Goal: Information Seeking & Learning: Learn about a topic

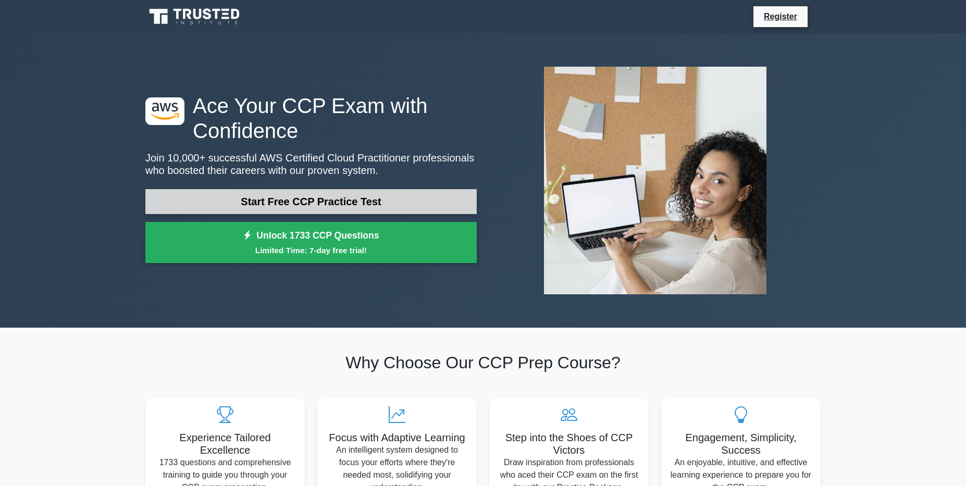
click at [328, 199] on link "Start Free CCP Practice Test" at bounding box center [311, 201] width 332 height 25
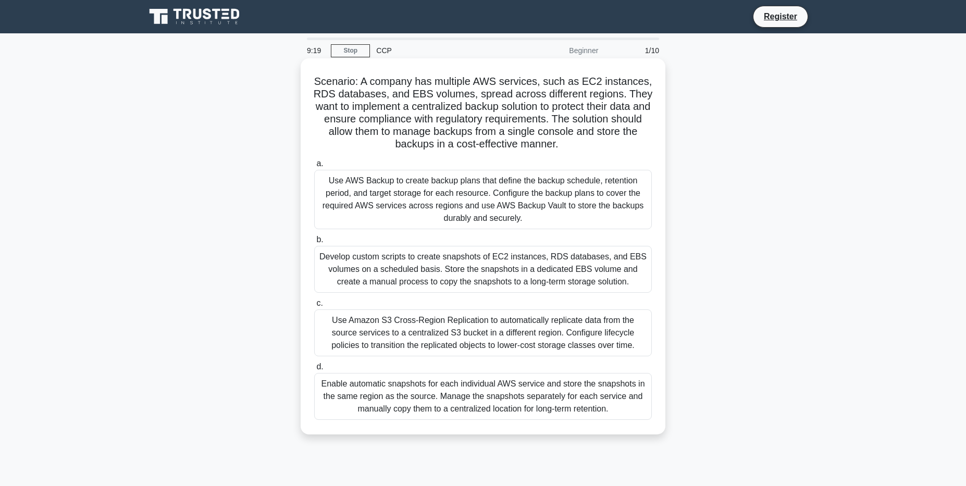
click at [449, 355] on div "Use Amazon S3 Cross-Region Replication to automatically replicate data from the…" at bounding box center [483, 333] width 338 height 47
click at [314, 307] on input "c. Use Amazon S3 Cross-Region Replication to automatically replicate data from …" at bounding box center [314, 303] width 0 height 7
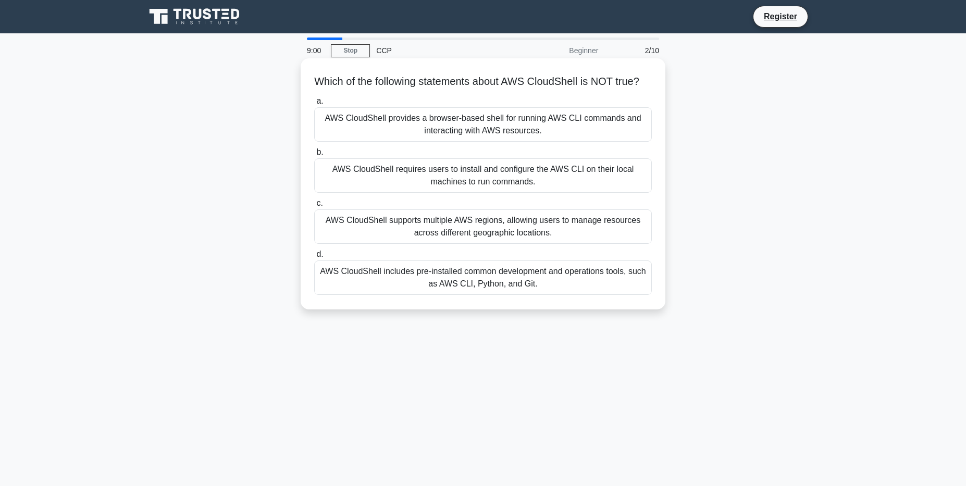
click at [445, 193] on div "AWS CloudShell requires users to install and configure the AWS CLI on their loc…" at bounding box center [483, 175] width 338 height 34
click at [314, 156] on input "b. AWS CloudShell requires users to install and configure the AWS CLI on their …" at bounding box center [314, 152] width 0 height 7
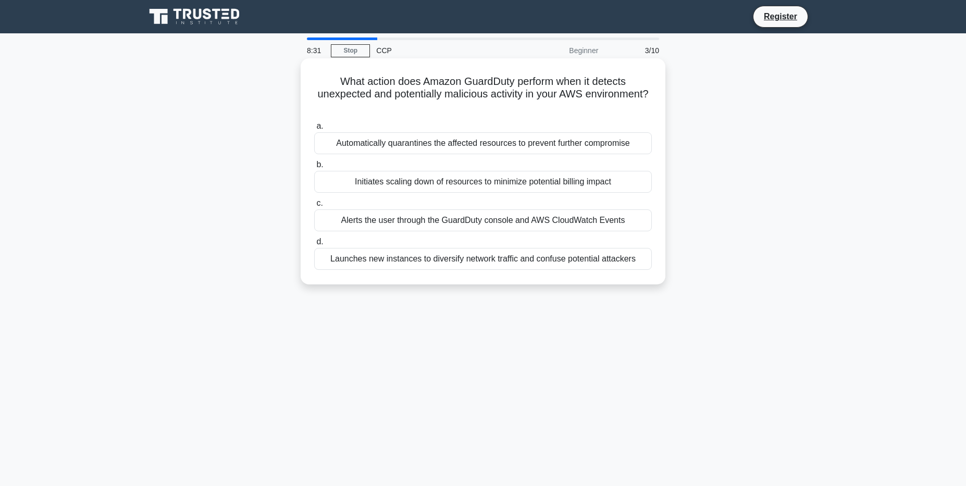
click at [391, 217] on div "Alerts the user through the GuardDuty console and AWS CloudWatch Events" at bounding box center [483, 221] width 338 height 22
click at [314, 207] on input "c. Alerts the user through the GuardDuty console and AWS CloudWatch Events" at bounding box center [314, 203] width 0 height 7
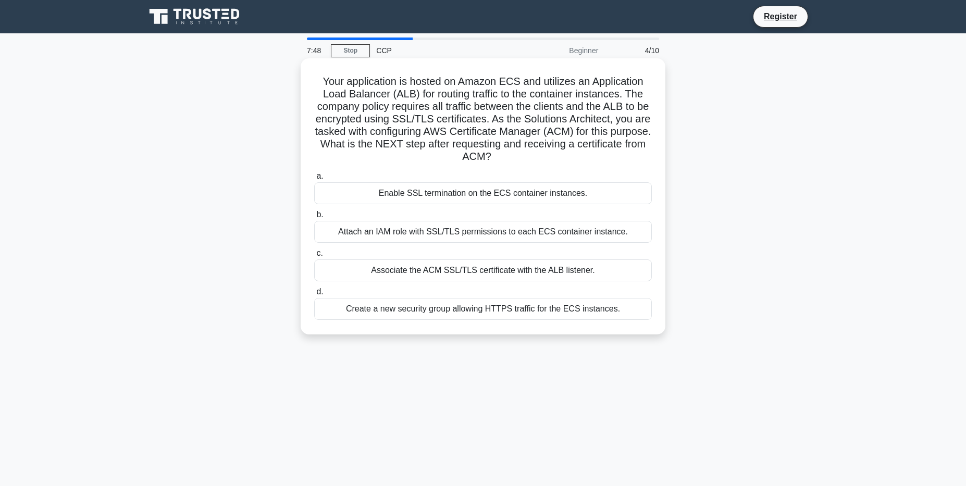
click at [492, 202] on div "Enable SSL termination on the ECS container instances." at bounding box center [483, 193] width 338 height 22
click at [314, 180] on input "a. Enable SSL termination on the ECS container instances." at bounding box center [314, 176] width 0 height 7
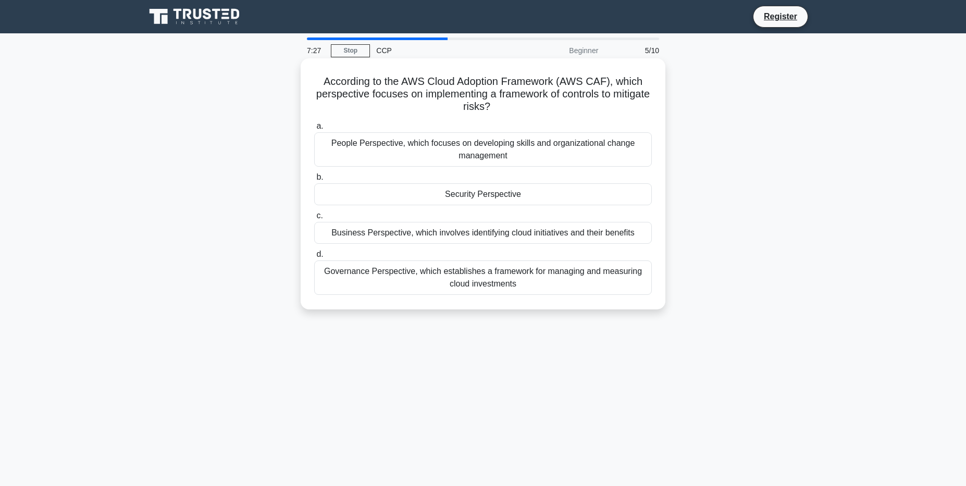
click at [475, 270] on div "Governance Perspective, which establishes a framework for managing and measurin…" at bounding box center [483, 278] width 338 height 34
click at [314, 258] on input "d. Governance Perspective, which establishes a framework for managing and measu…" at bounding box center [314, 254] width 0 height 7
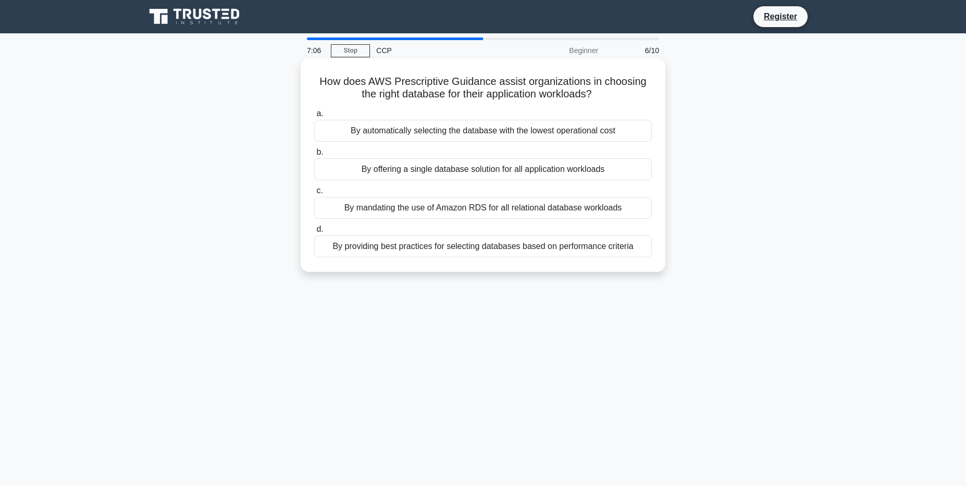
click at [476, 250] on div "By providing best practices for selecting databases based on performance criter…" at bounding box center [483, 247] width 338 height 22
click at [314, 233] on input "d. By providing best practices for selecting databases based on performance cri…" at bounding box center [314, 229] width 0 height 7
click at [485, 208] on div "Utilizes reserved instances exclusively for predictable performance" at bounding box center [483, 208] width 338 height 22
click at [314, 194] on input "c. Utilizes reserved instances exclusively for predictable performance" at bounding box center [314, 191] width 0 height 7
click at [484, 129] on div "It aggregates usage across all accounts to get volume pricing discounts." at bounding box center [483, 131] width 338 height 22
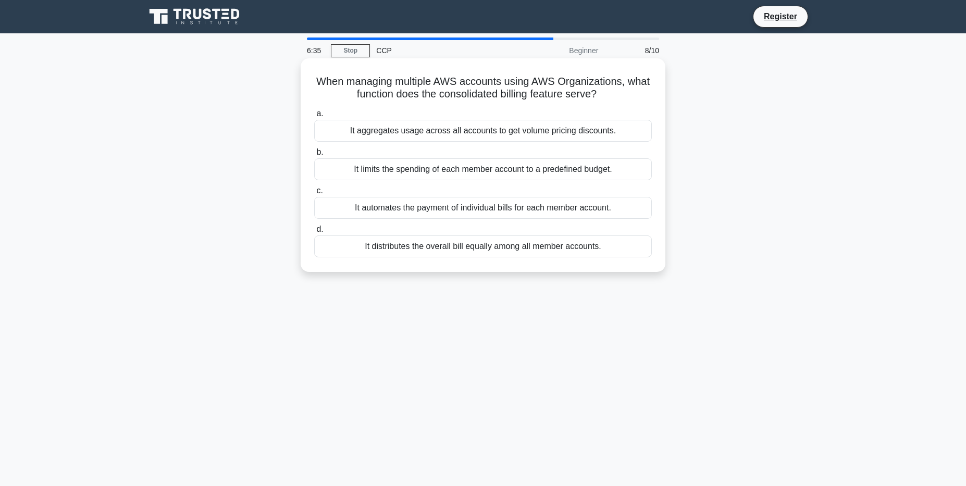
click at [314, 117] on input "a. It aggregates usage across all accounts to get volume pricing discounts." at bounding box center [314, 114] width 0 height 7
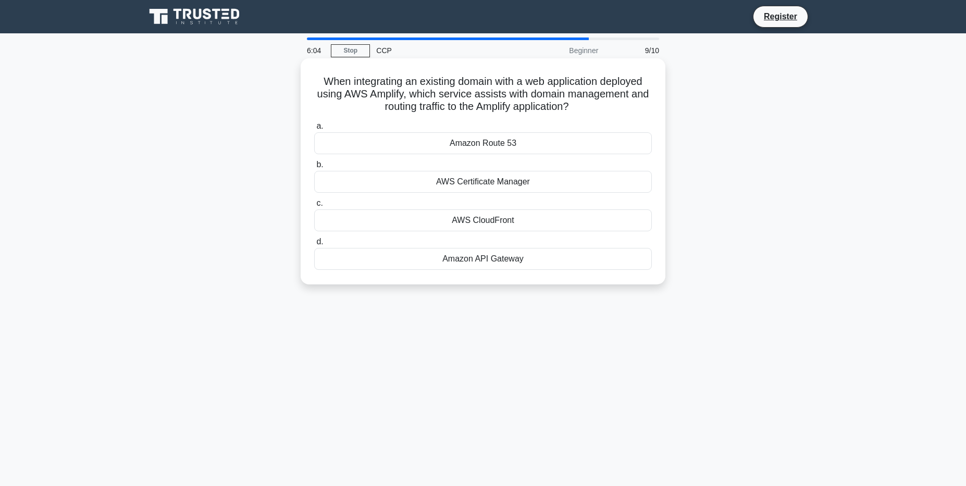
click at [476, 148] on div "Amazon Route 53" at bounding box center [483, 143] width 338 height 22
click at [314, 130] on input "a. Amazon Route 53" at bounding box center [314, 126] width 0 height 7
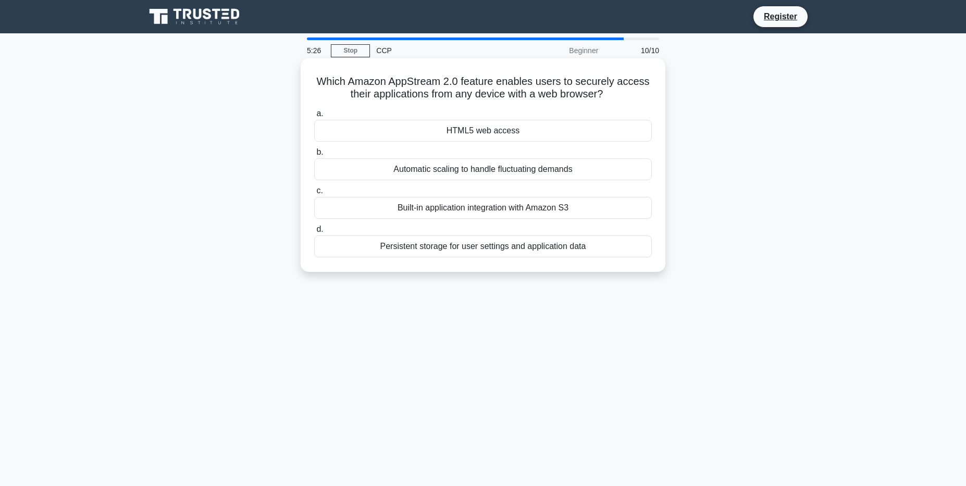
click at [463, 204] on div "Built-in application integration with Amazon S3" at bounding box center [483, 208] width 338 height 22
click at [314, 194] on input "c. Built-in application integration with Amazon S3" at bounding box center [314, 191] width 0 height 7
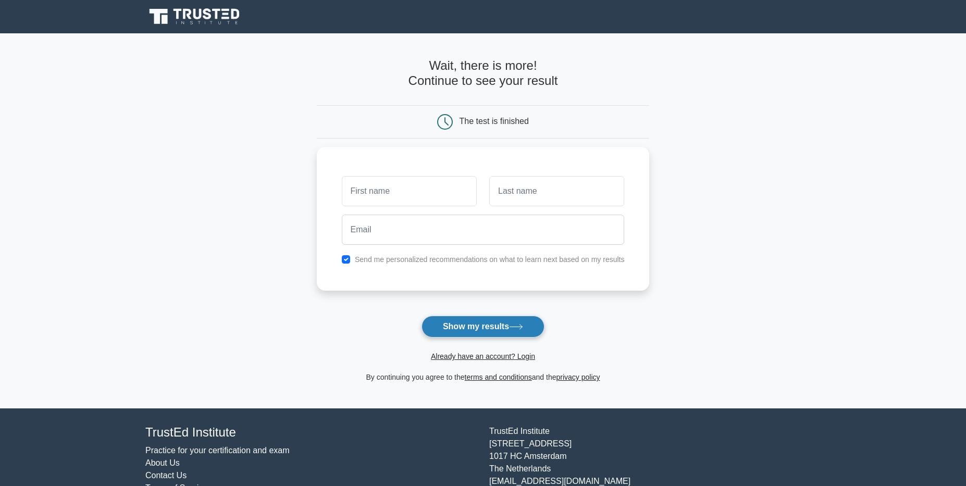
click at [459, 336] on button "Show my results" at bounding box center [483, 327] width 123 height 22
click at [455, 333] on button "Show my results" at bounding box center [483, 327] width 123 height 22
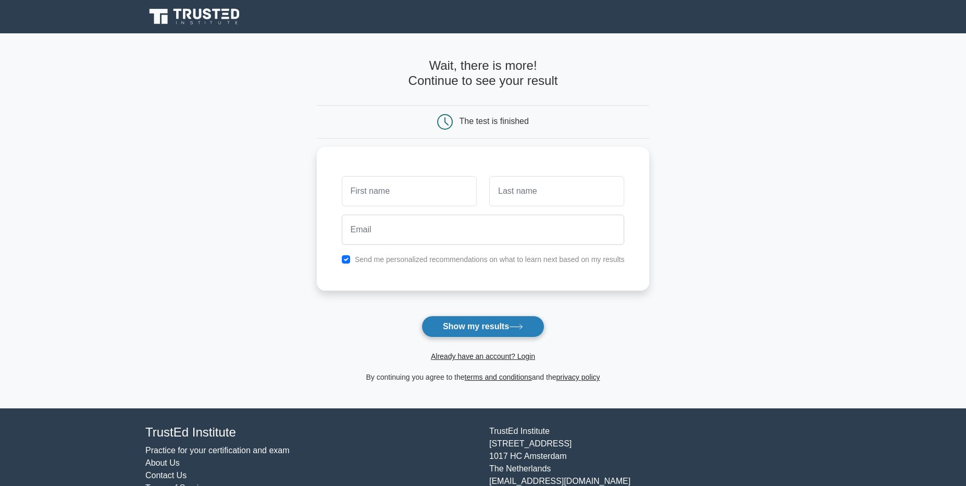
click at [455, 333] on button "Show my results" at bounding box center [483, 327] width 123 height 22
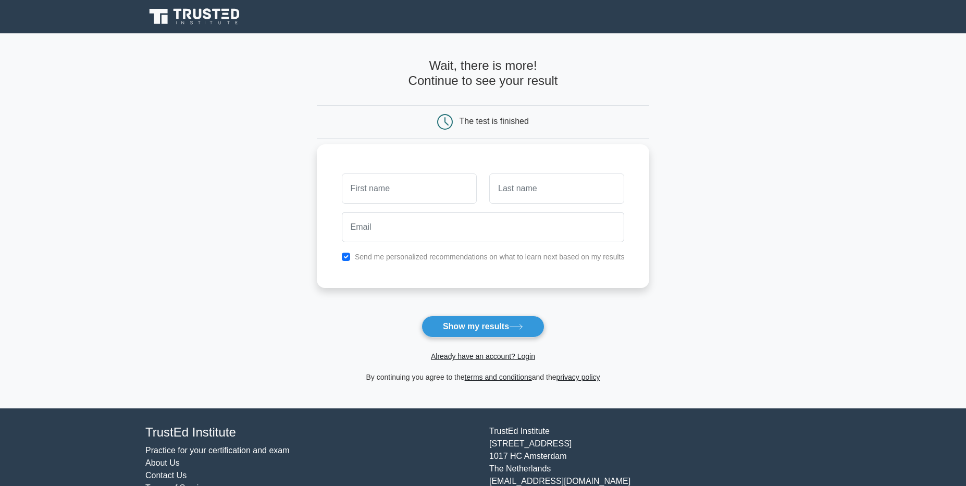
click at [346, 255] on div "Send me personalized recommendations on what to learn next based on my results" at bounding box center [484, 257] width 296 height 13
click at [342, 255] on input "checkbox" at bounding box center [346, 257] width 8 height 8
checkbox input "false"
click at [435, 314] on form "Wait, there is more! Continue to see your result The test is finished and the" at bounding box center [483, 220] width 333 height 325
click at [453, 339] on div "Already have an account? Login" at bounding box center [483, 350] width 333 height 25
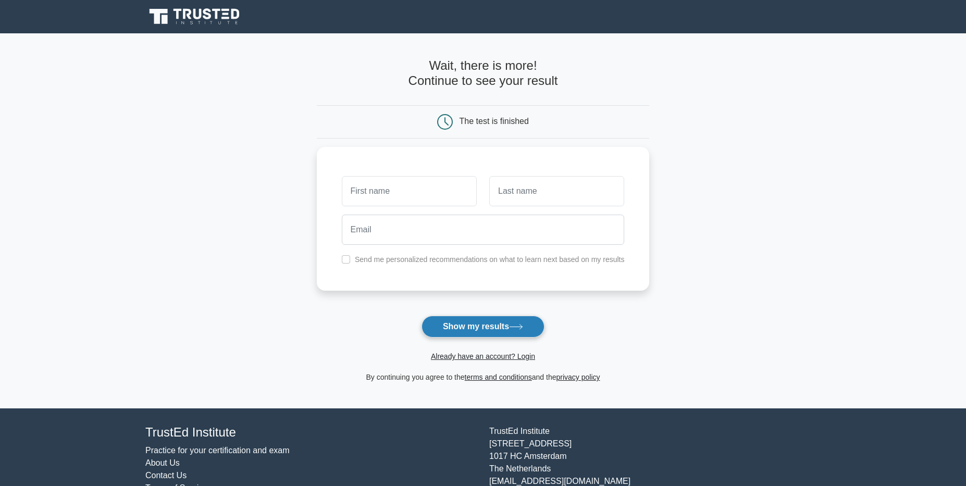
click at [459, 333] on button "Show my results" at bounding box center [483, 327] width 123 height 22
click at [204, 15] on icon at bounding box center [195, 17] width 100 height 20
